Goal: Understand process/instructions

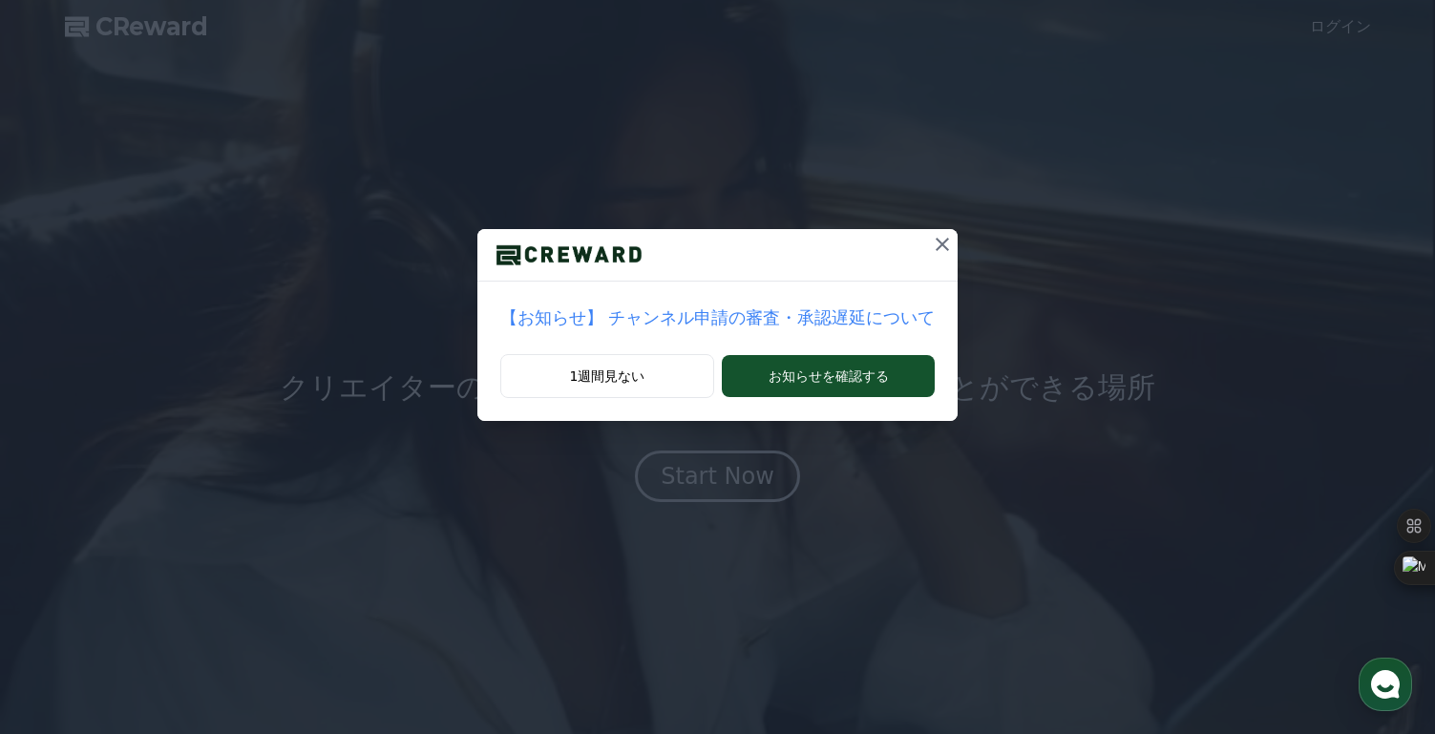
click at [939, 236] on icon at bounding box center [942, 244] width 23 height 23
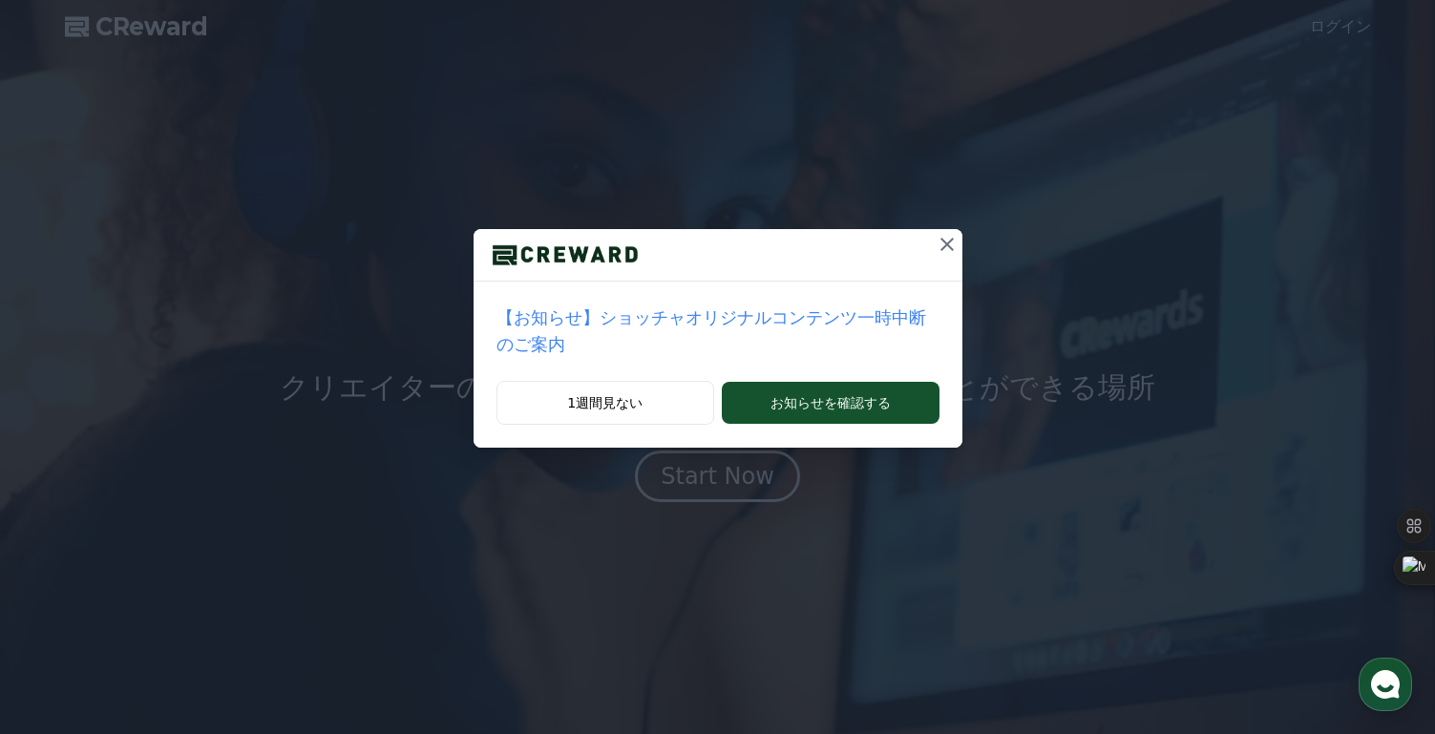
click at [947, 238] on icon at bounding box center [946, 244] width 23 height 23
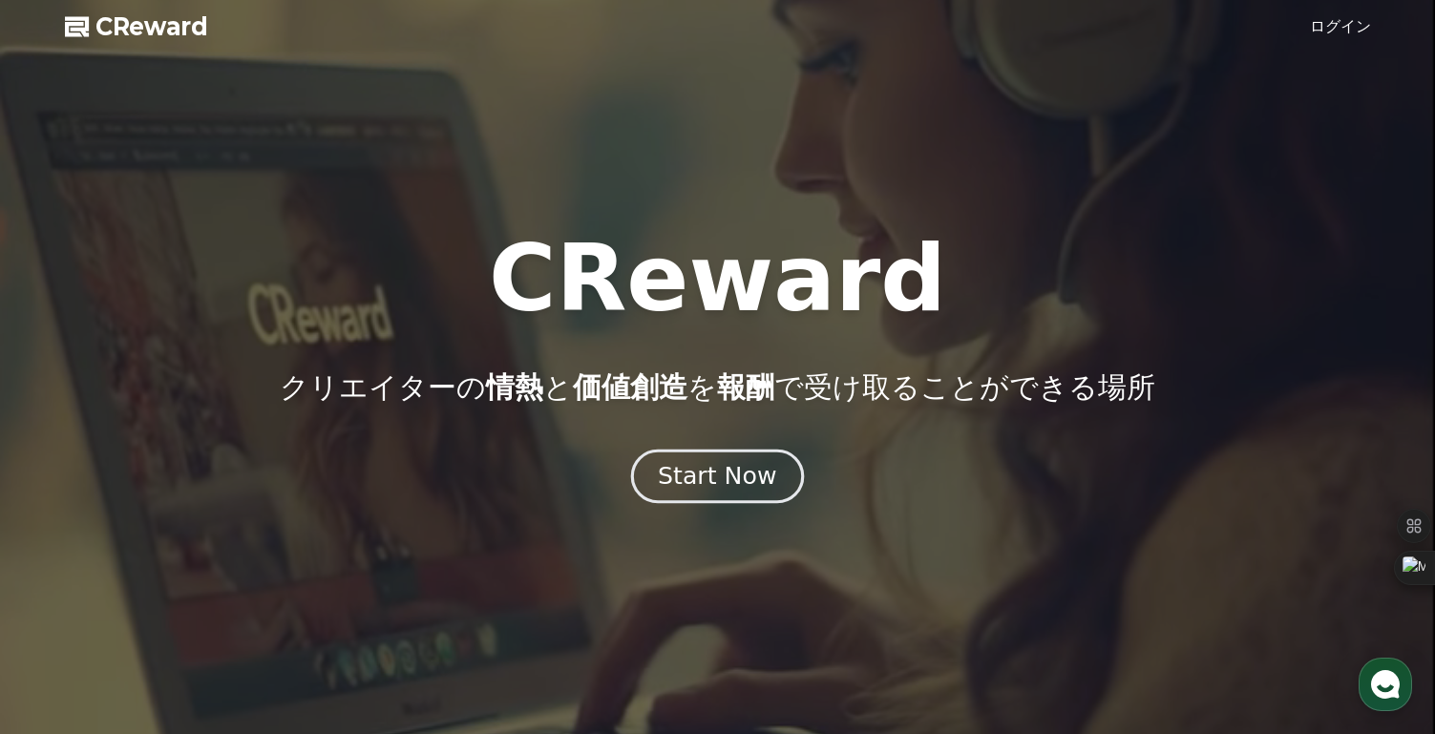
click at [730, 487] on div "Start Now" at bounding box center [717, 476] width 118 height 32
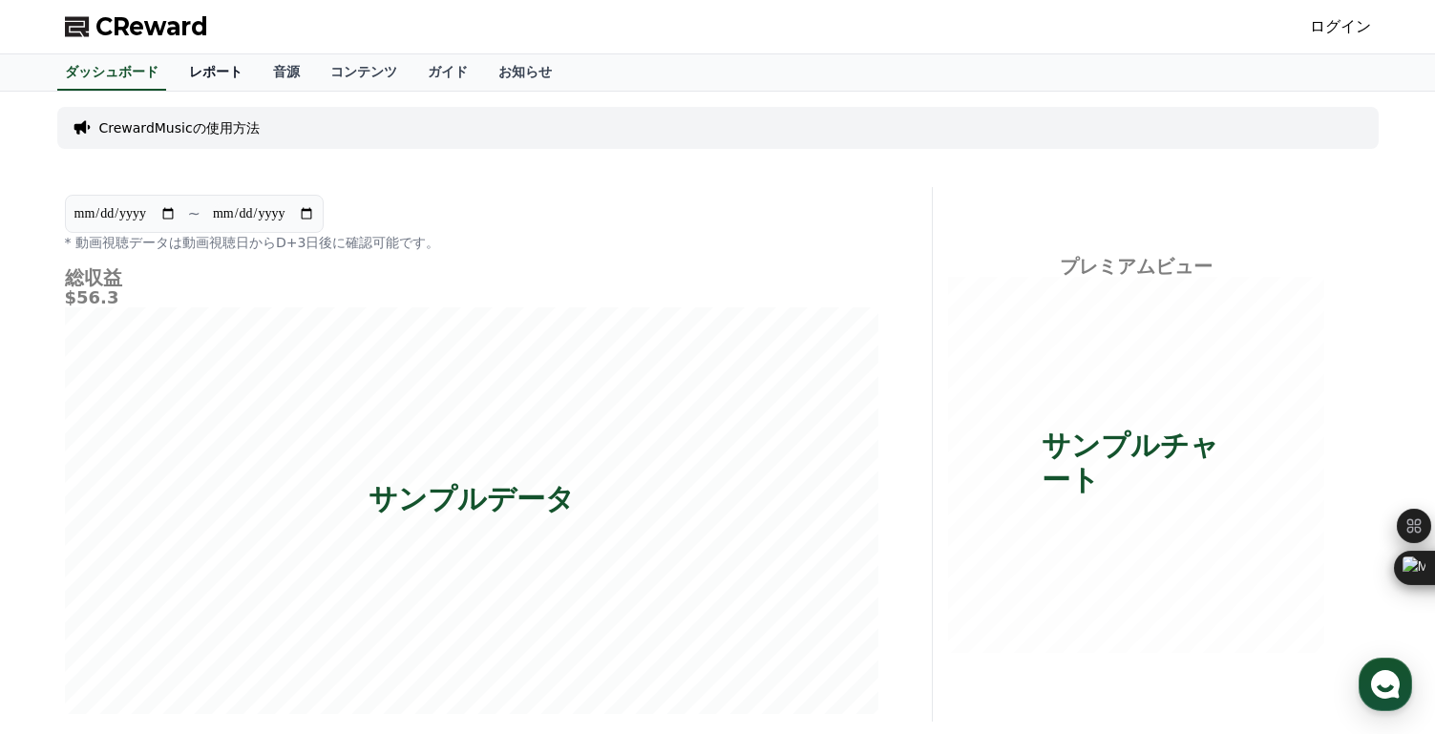
click at [212, 73] on link "レポート" at bounding box center [216, 72] width 84 height 36
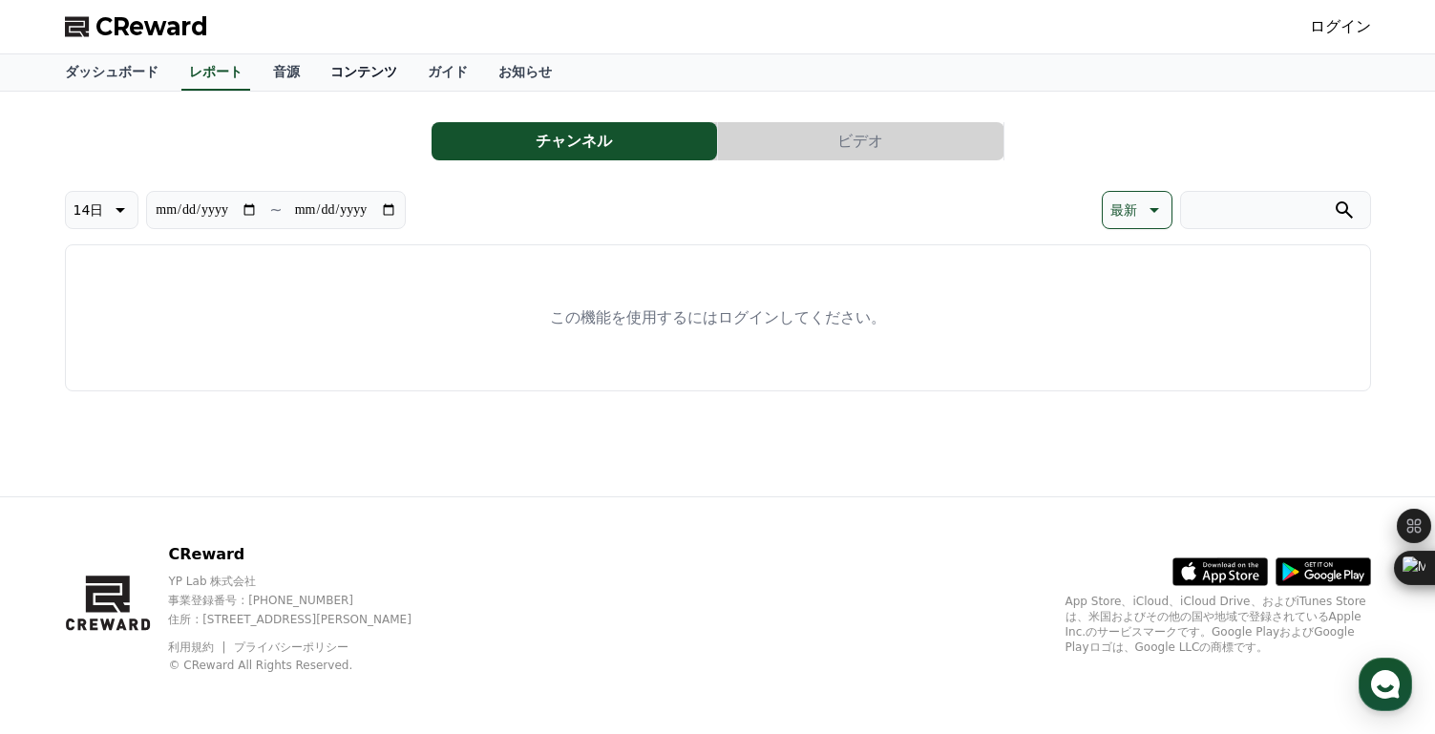
click at [361, 70] on link "コンテンツ" at bounding box center [363, 72] width 97 height 36
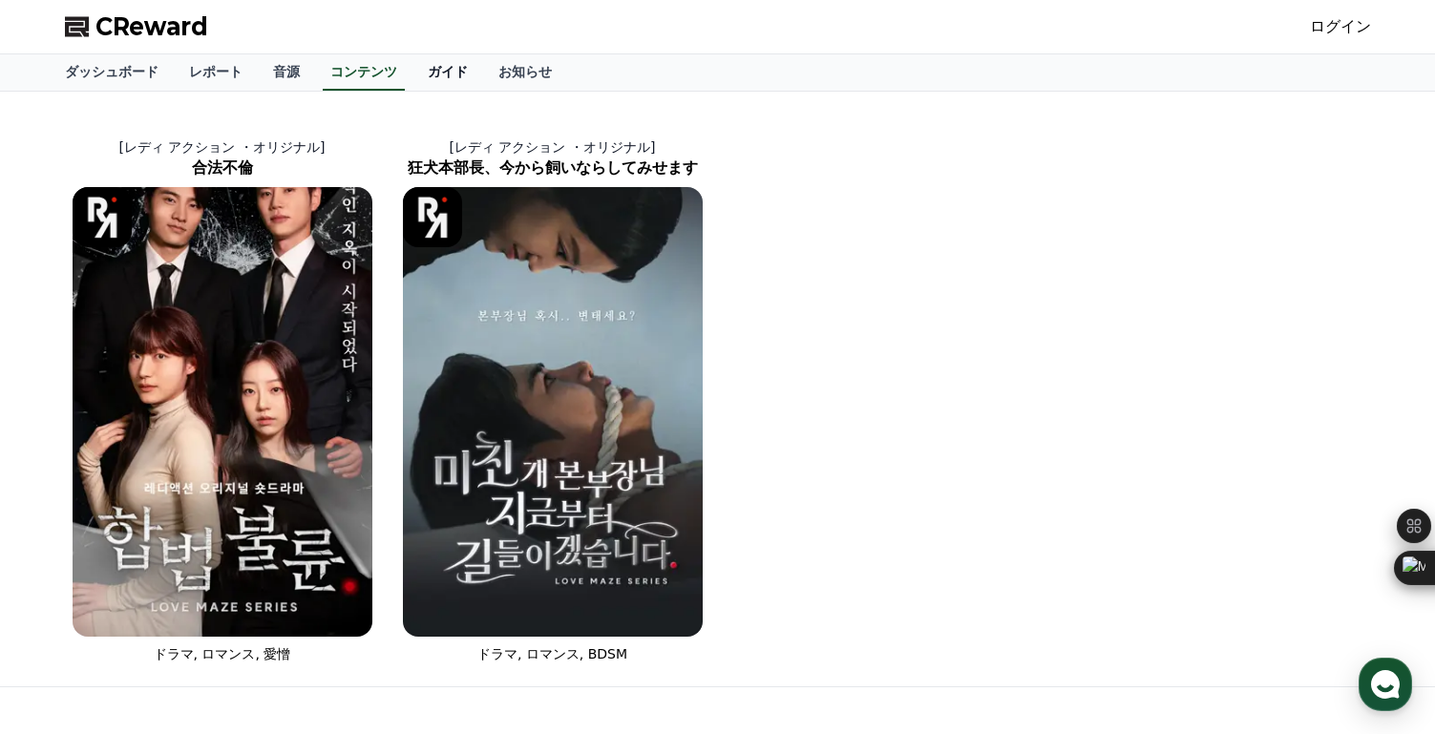
click at [454, 69] on link "ガイド" at bounding box center [447, 72] width 71 height 36
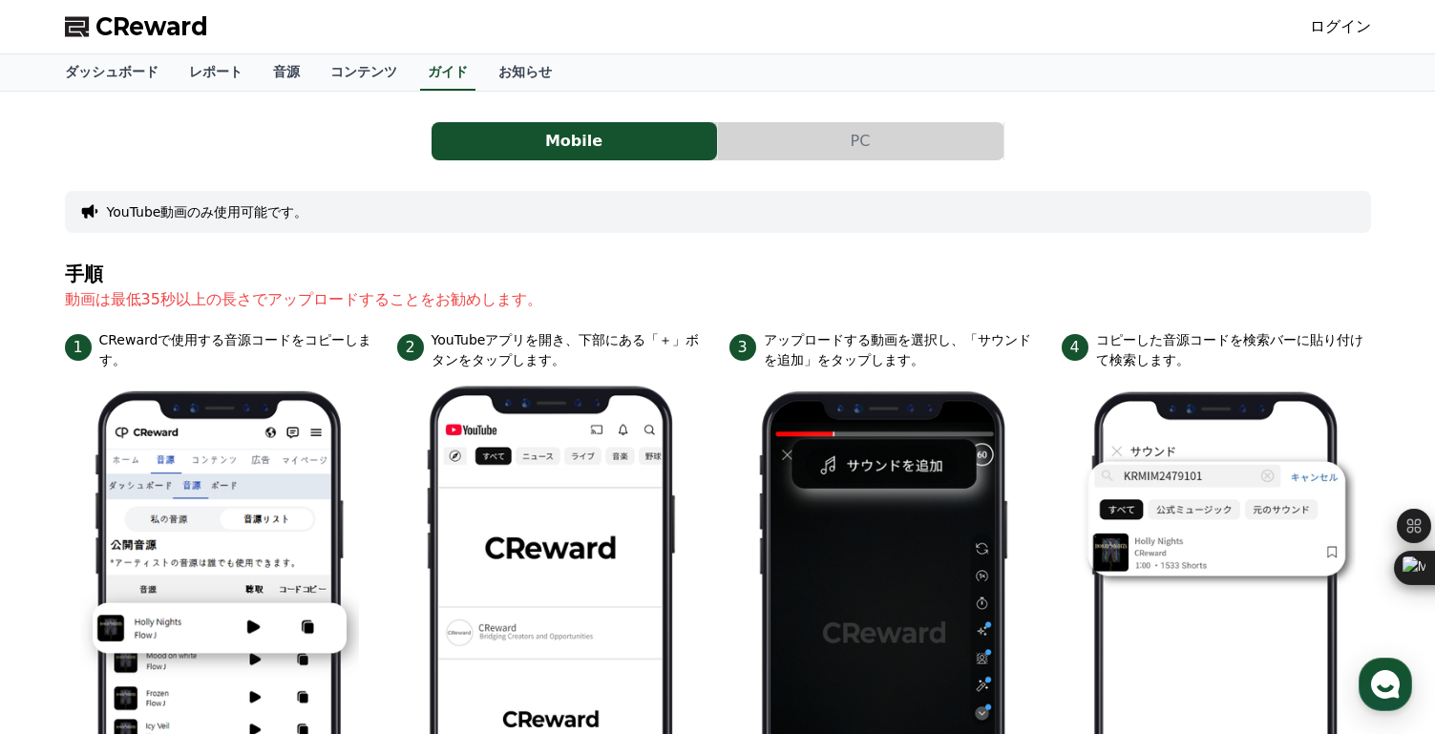
click at [810, 140] on button "PC" at bounding box center [860, 141] width 285 height 38
